Goal: Information Seeking & Learning: Check status

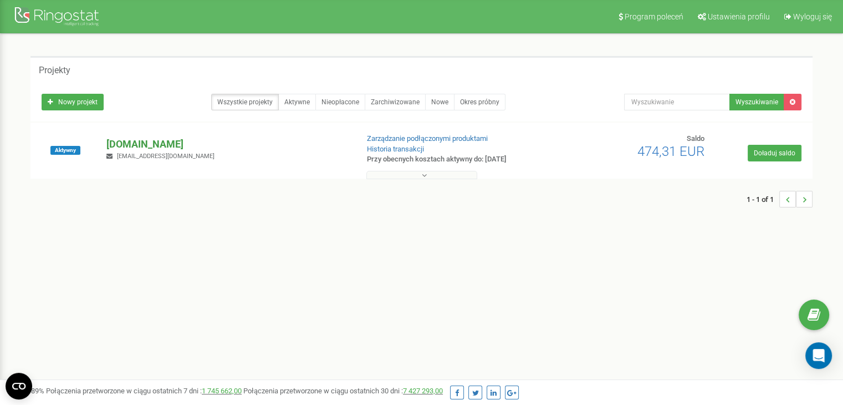
click at [146, 142] on p "[DOMAIN_NAME]" at bounding box center [227, 144] width 242 height 14
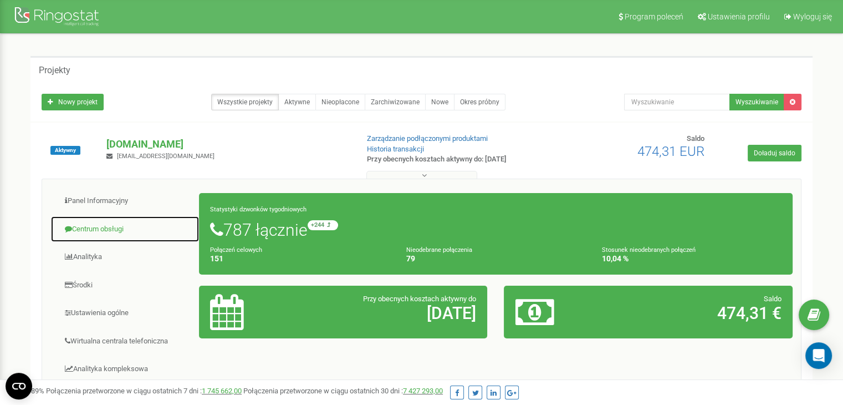
click at [71, 237] on link "Centrum obsługi" at bounding box center [124, 229] width 149 height 27
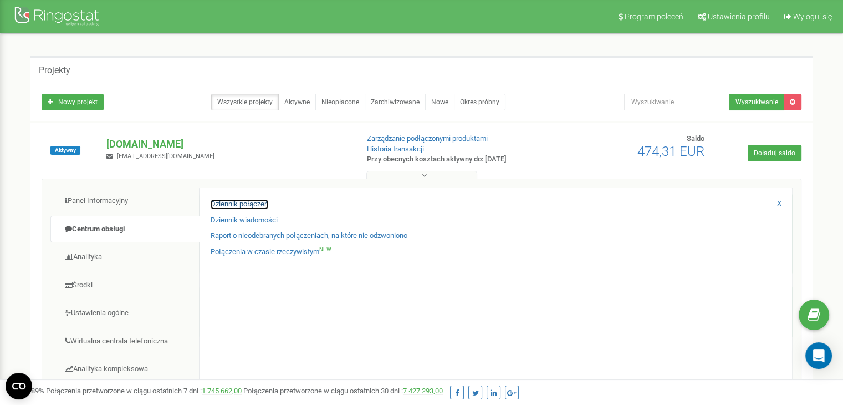
click at [253, 206] on link "Dziennik połączeń" at bounding box center [240, 204] width 58 height 11
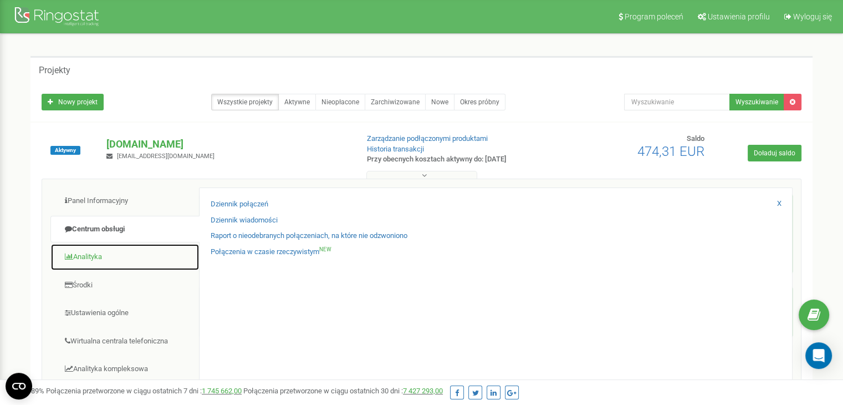
click at [98, 259] on link "Analityka" at bounding box center [124, 256] width 149 height 27
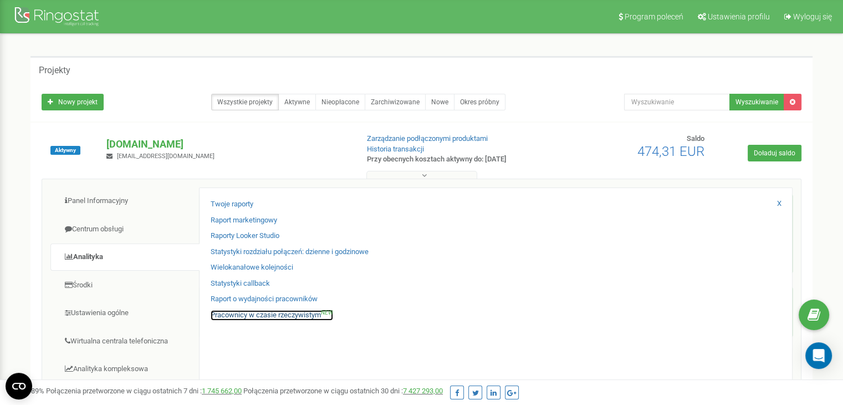
click at [279, 316] on link "Pracownicy w czasie rzeczywistym NEW" at bounding box center [272, 315] width 123 height 11
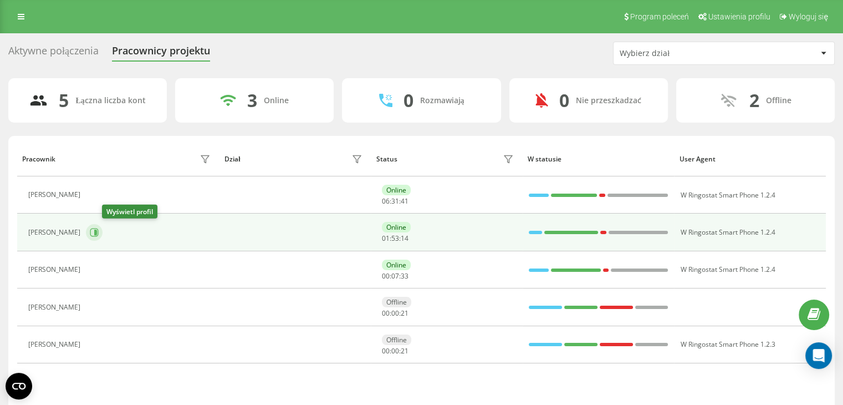
click at [99, 232] on icon at bounding box center [94, 232] width 8 height 8
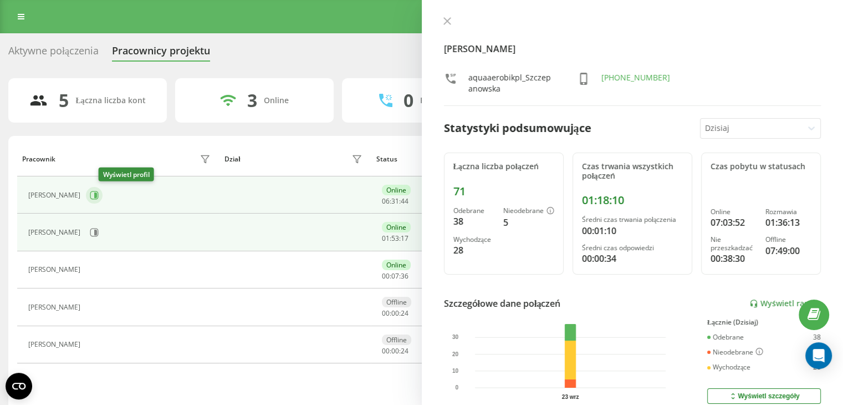
click at [97, 193] on icon at bounding box center [95, 195] width 3 height 6
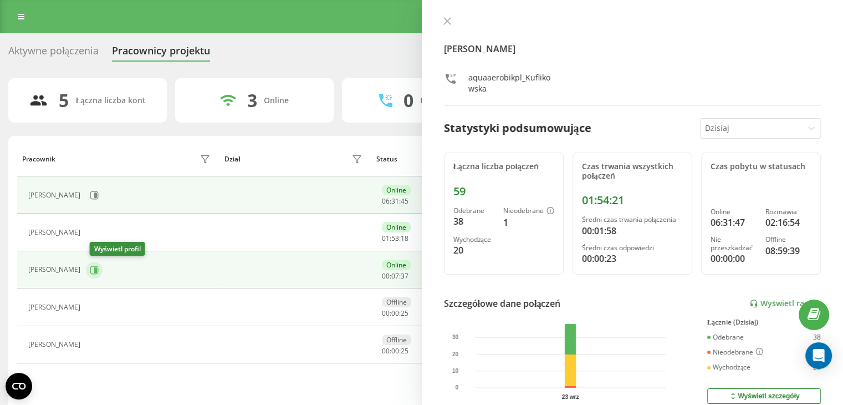
click at [103, 272] on button at bounding box center [94, 270] width 17 height 17
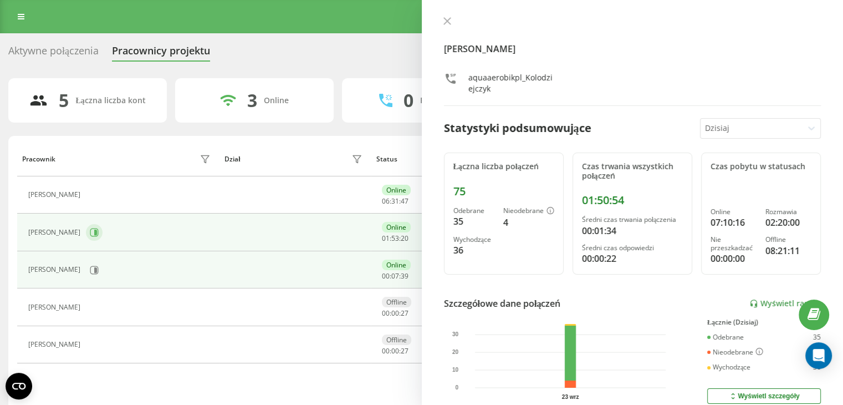
click at [99, 230] on icon at bounding box center [94, 232] width 8 height 8
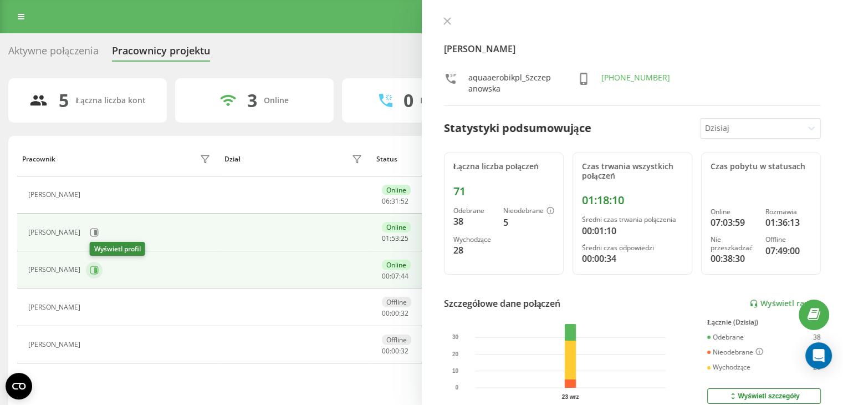
click at [93, 266] on icon at bounding box center [94, 270] width 9 height 9
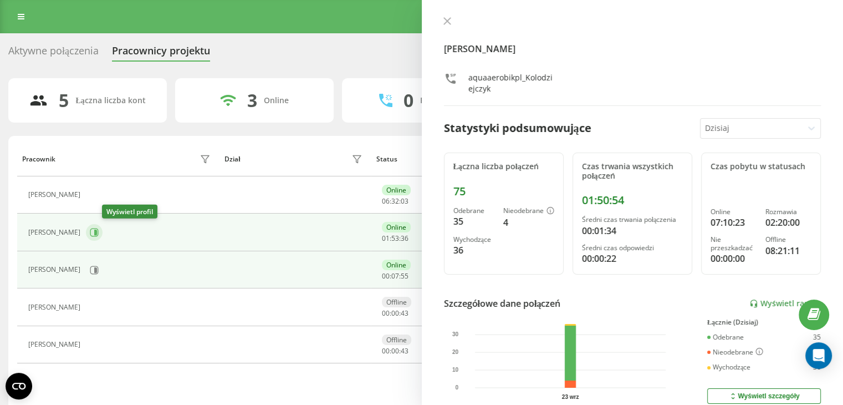
click at [99, 232] on icon at bounding box center [94, 232] width 9 height 9
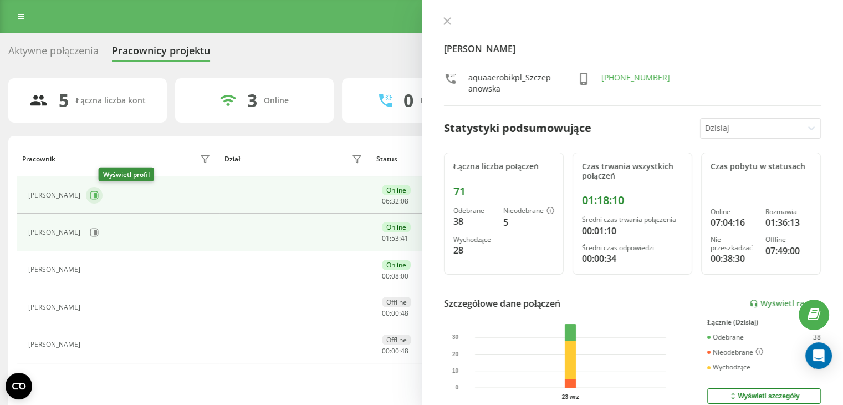
click at [99, 192] on icon at bounding box center [94, 195] width 9 height 9
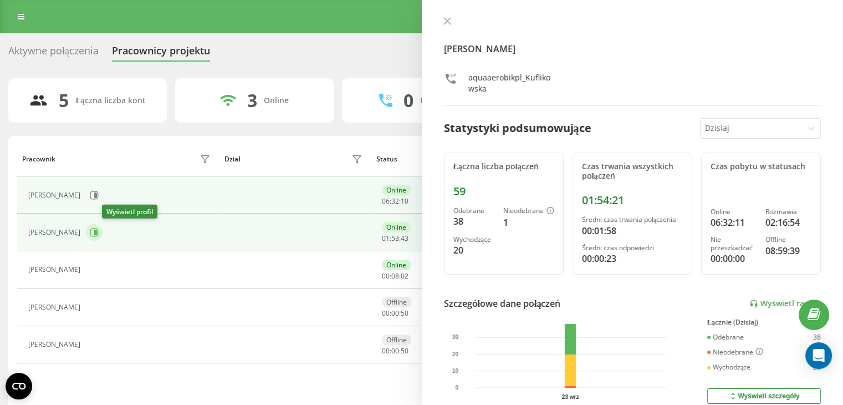
click at [97, 232] on icon at bounding box center [95, 233] width 3 height 6
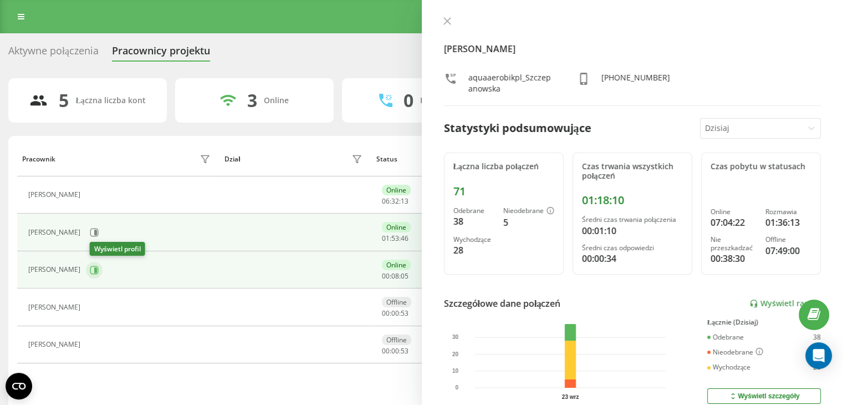
click at [96, 270] on icon at bounding box center [94, 270] width 9 height 9
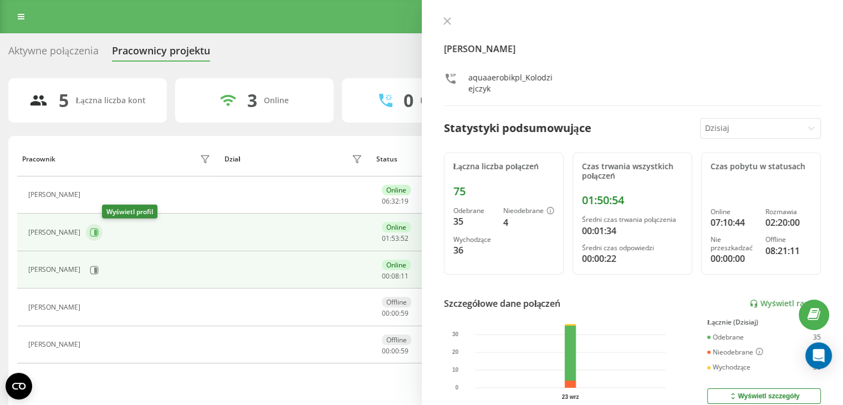
click at [99, 236] on icon at bounding box center [94, 232] width 9 height 9
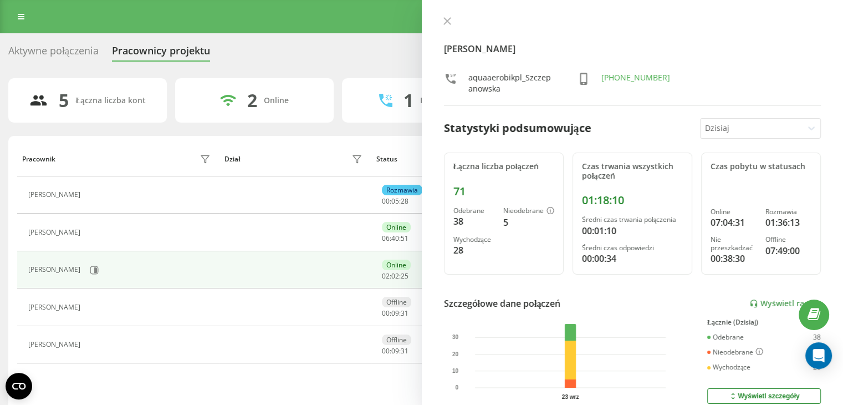
click at [450, 25] on button at bounding box center [447, 22] width 14 height 11
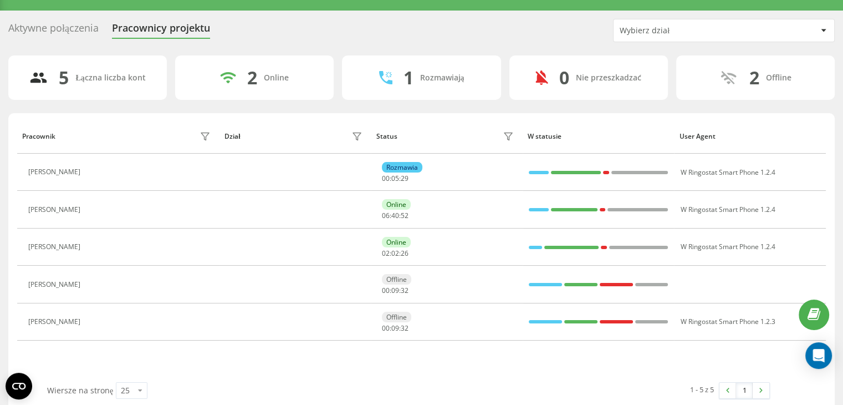
scroll to position [35, 0]
